Goal: Task Accomplishment & Management: Use online tool/utility

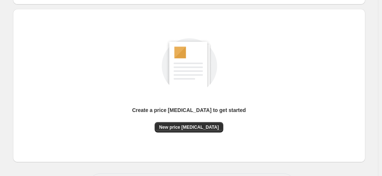
scroll to position [102, 0]
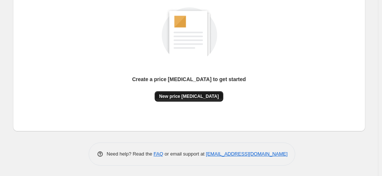
click at [208, 97] on span "New price [MEDICAL_DATA]" at bounding box center [189, 96] width 60 height 6
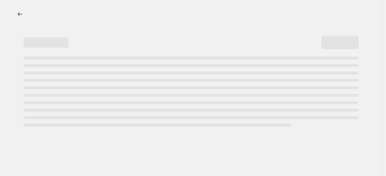
select select "percentage"
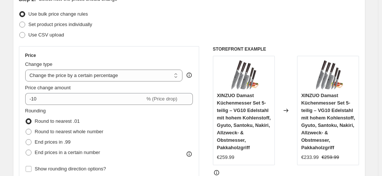
scroll to position [148, 0]
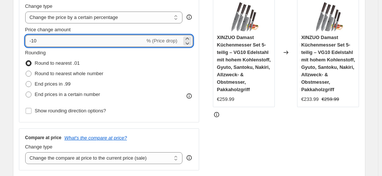
click at [122, 43] on input "-10" at bounding box center [85, 41] width 120 height 12
type input "-1"
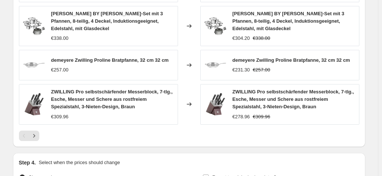
scroll to position [594, 0]
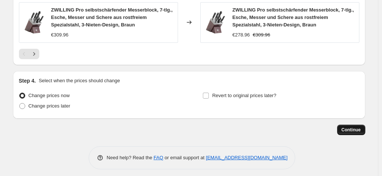
type input "-30"
click at [347, 128] on span "Continue" at bounding box center [351, 130] width 19 height 6
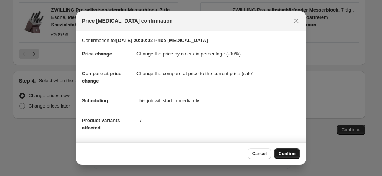
click at [291, 153] on span "Confirm" at bounding box center [287, 153] width 17 height 6
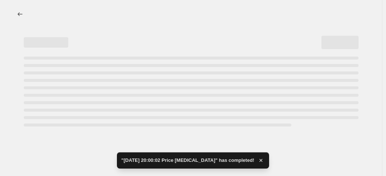
select select "percentage"
